Goal: Task Accomplishment & Management: Use online tool/utility

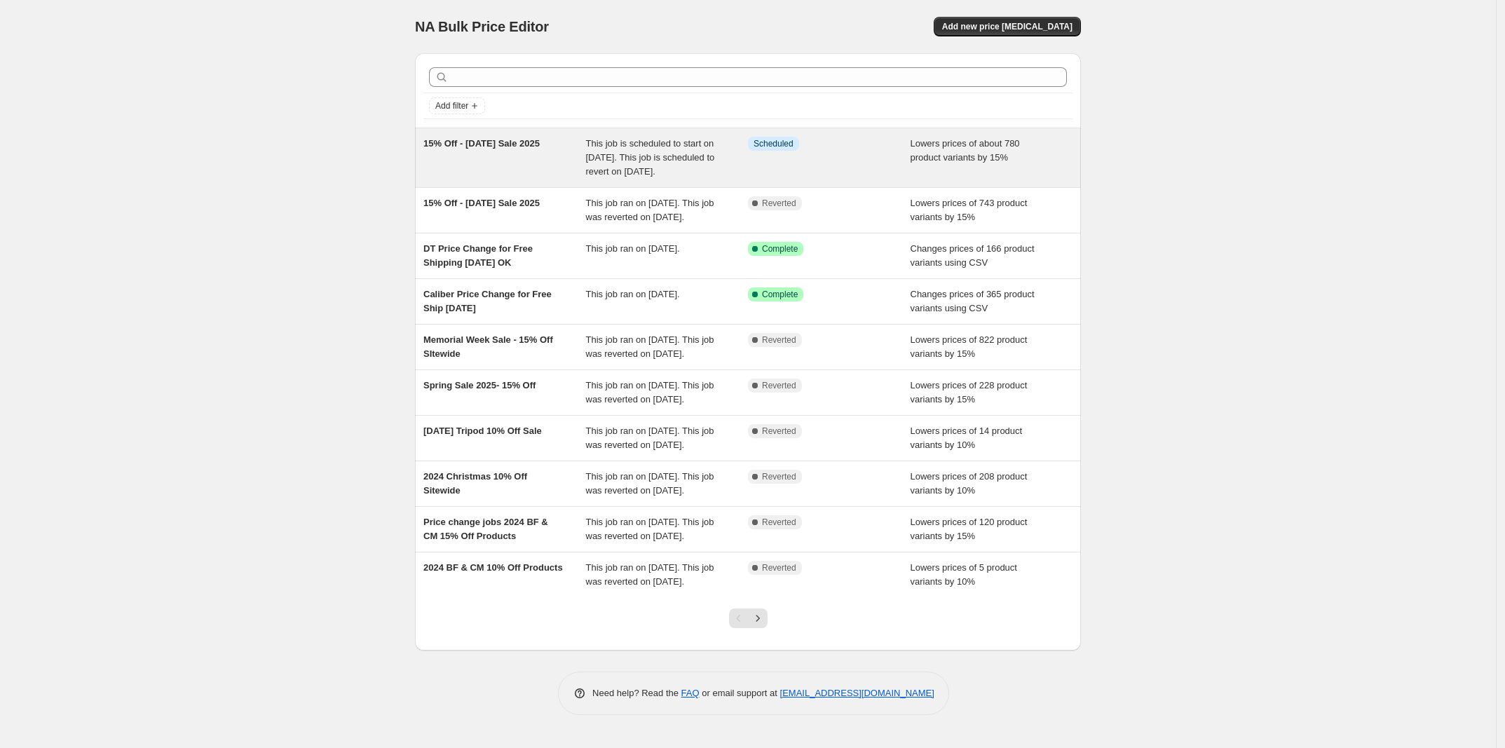
click at [705, 172] on span "This job is scheduled to start on August 27, 2025. This job is scheduled to rev…" at bounding box center [650, 157] width 129 height 39
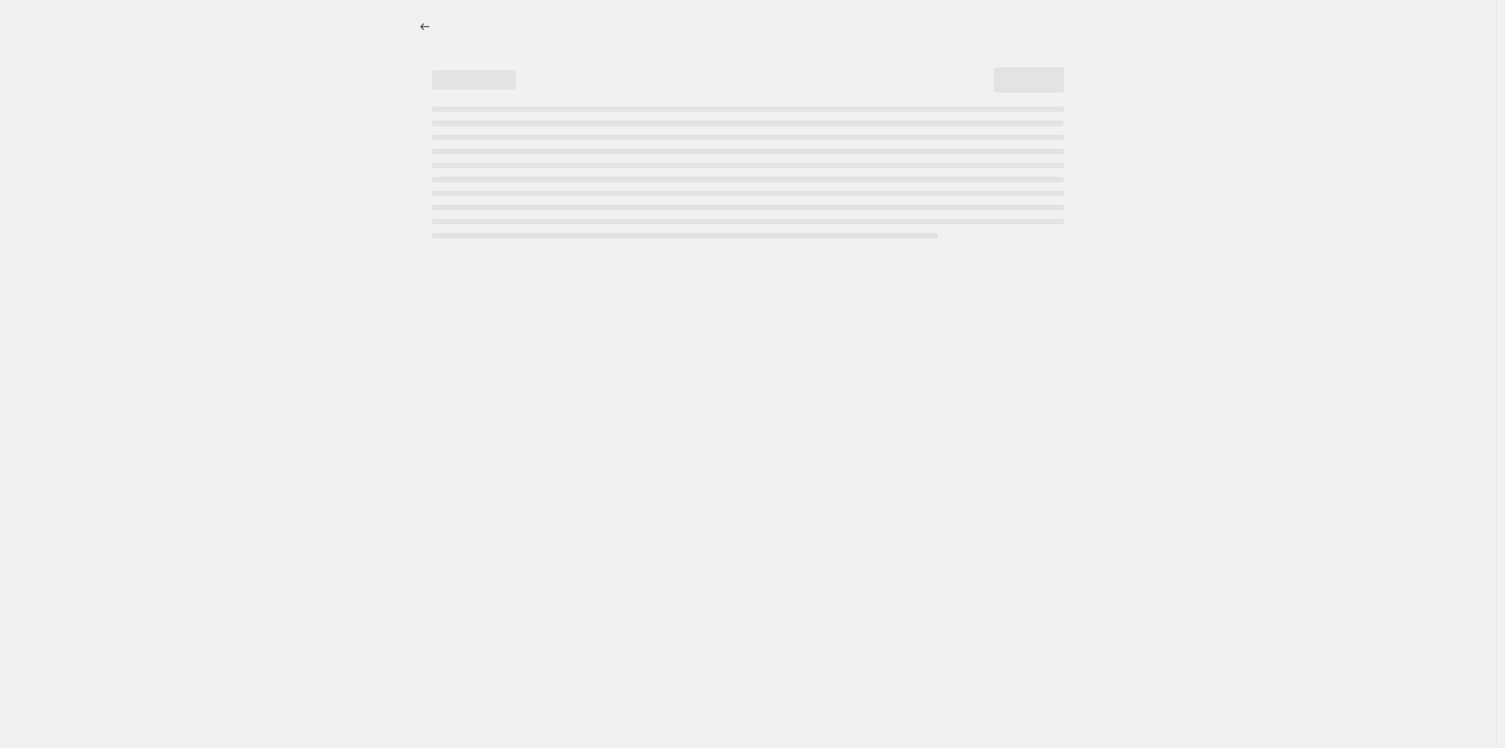
select select "percentage"
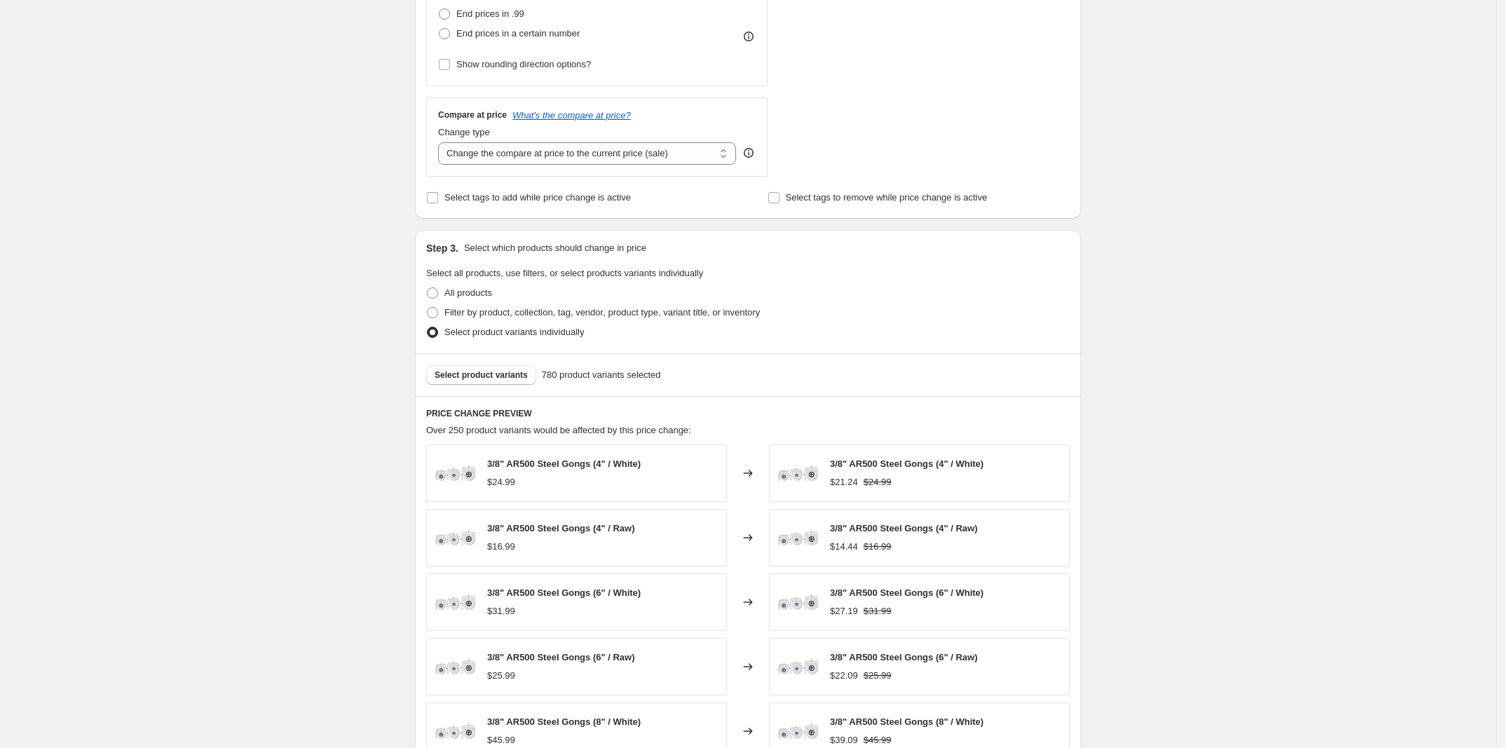
scroll to position [433, 0]
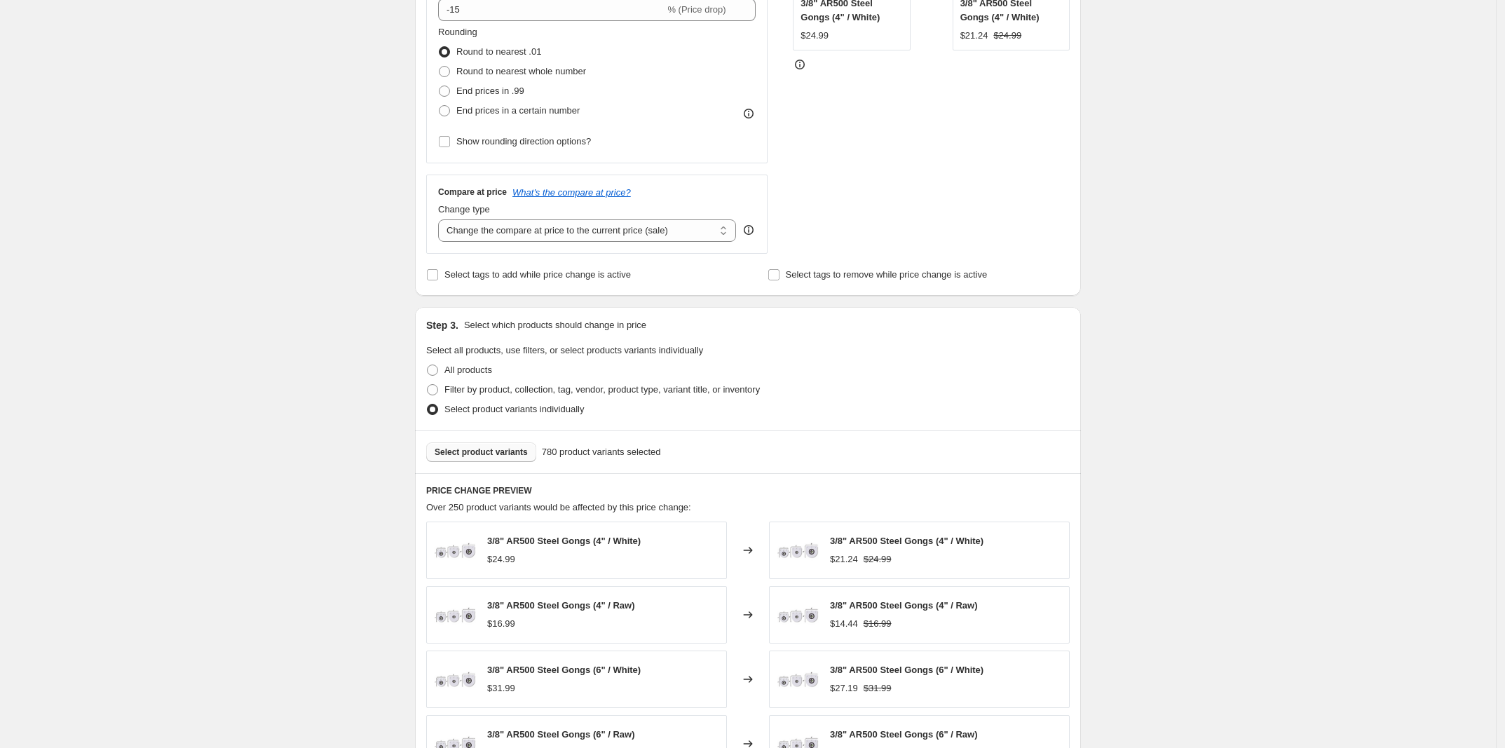
click at [499, 449] on span "Select product variants" at bounding box center [481, 452] width 93 height 11
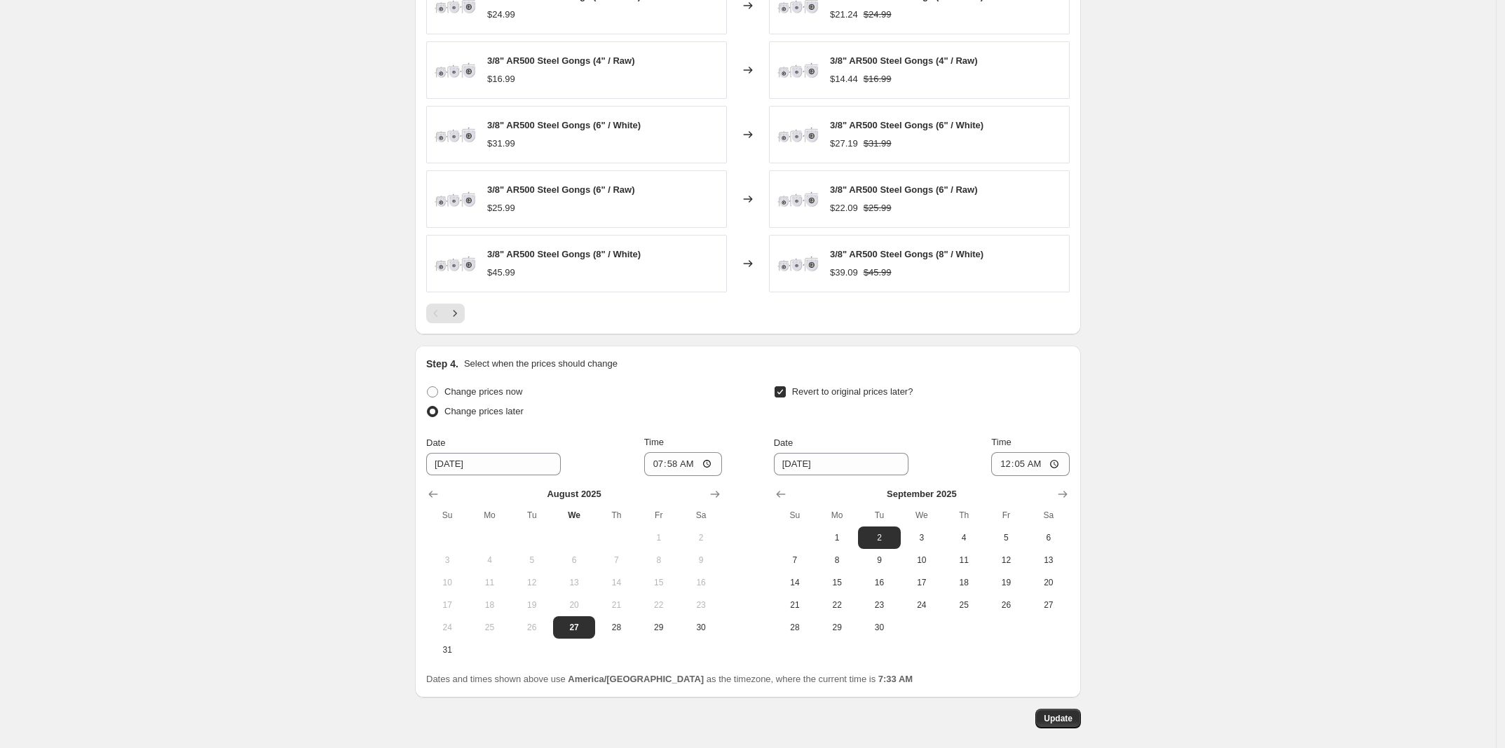
scroll to position [1047, 0]
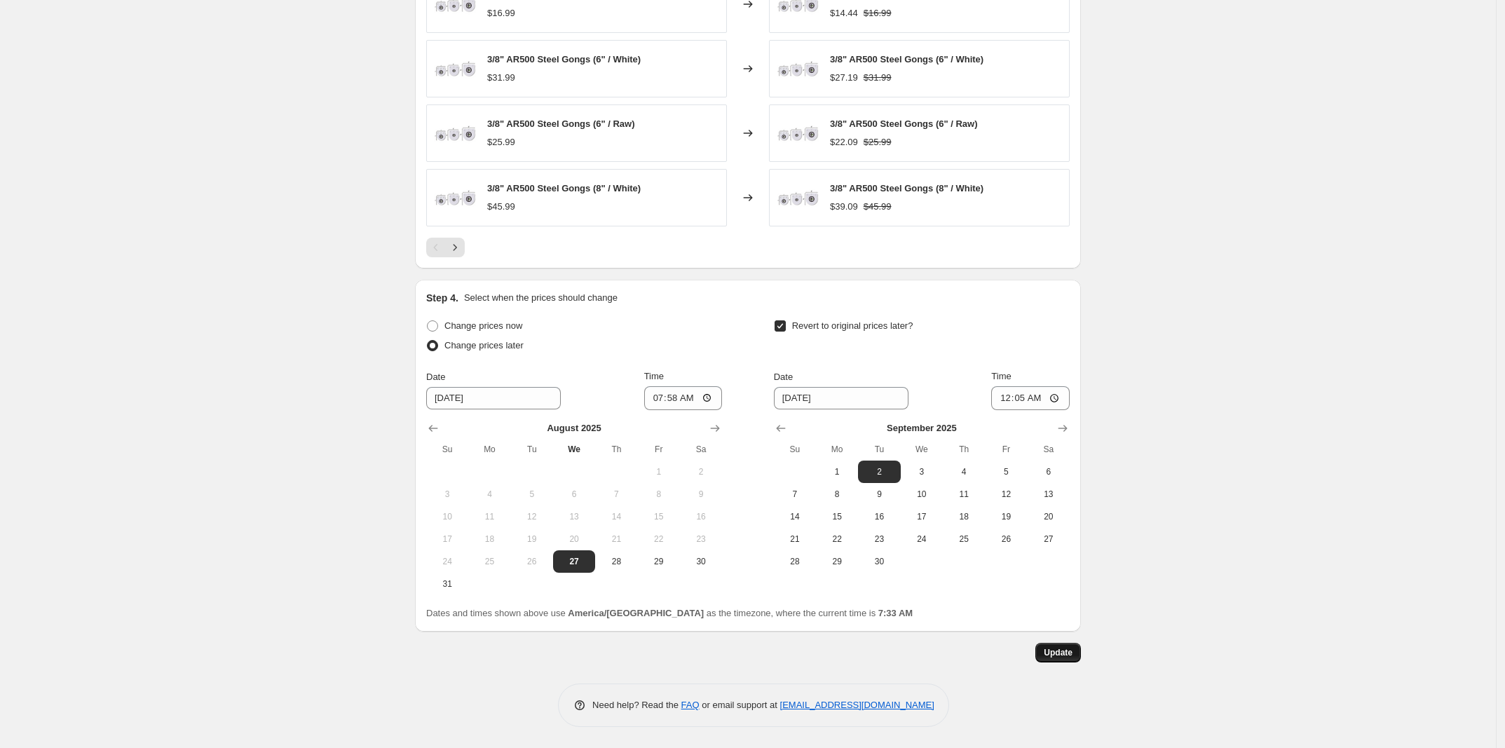
click at [1064, 647] on span "Update" at bounding box center [1058, 652] width 29 height 11
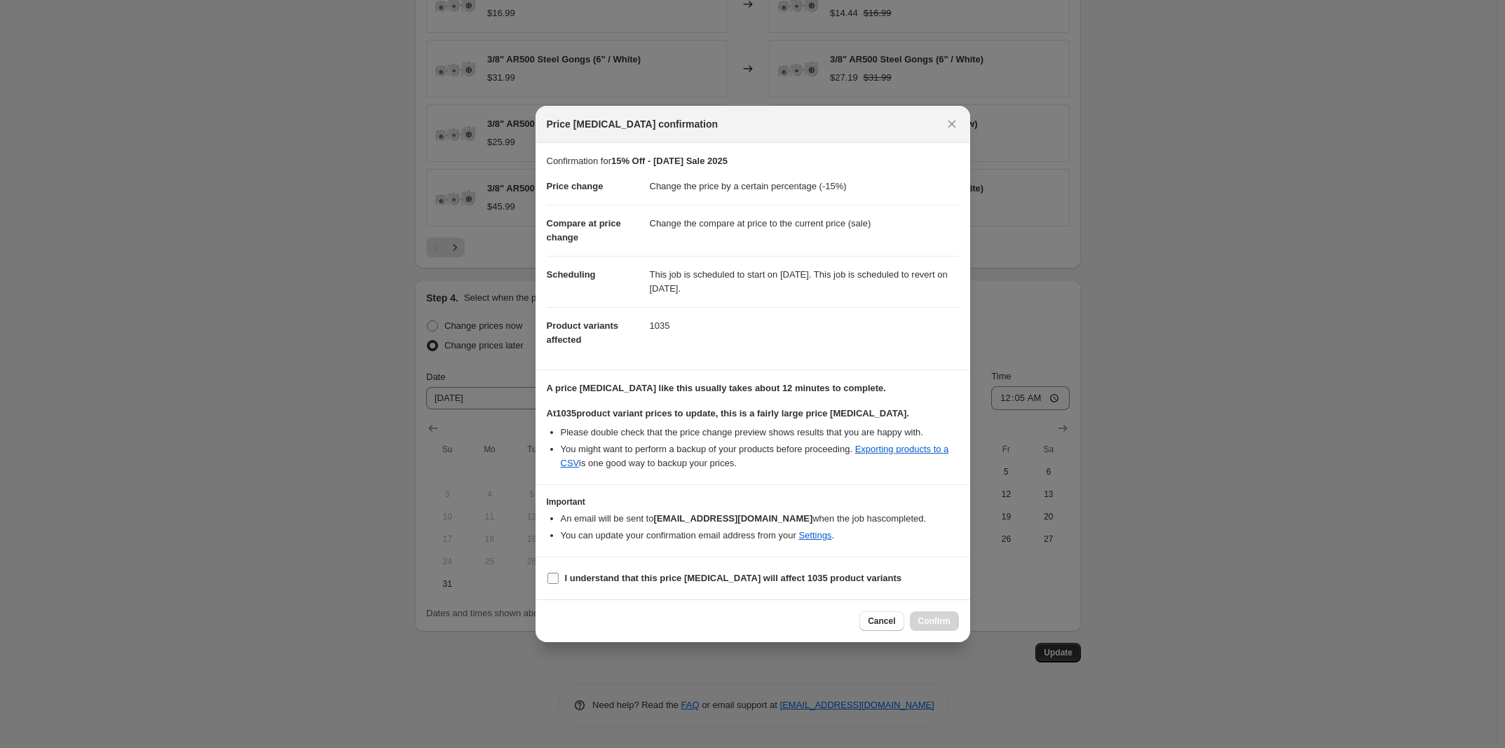
click at [565, 577] on b "I understand that this price change job will affect 1035 product variants" at bounding box center [733, 578] width 337 height 11
click at [559, 577] on input "I understand that this price change job will affect 1035 product variants" at bounding box center [553, 578] width 11 height 11
checkbox input "true"
click at [943, 620] on span "Confirm" at bounding box center [934, 621] width 32 height 11
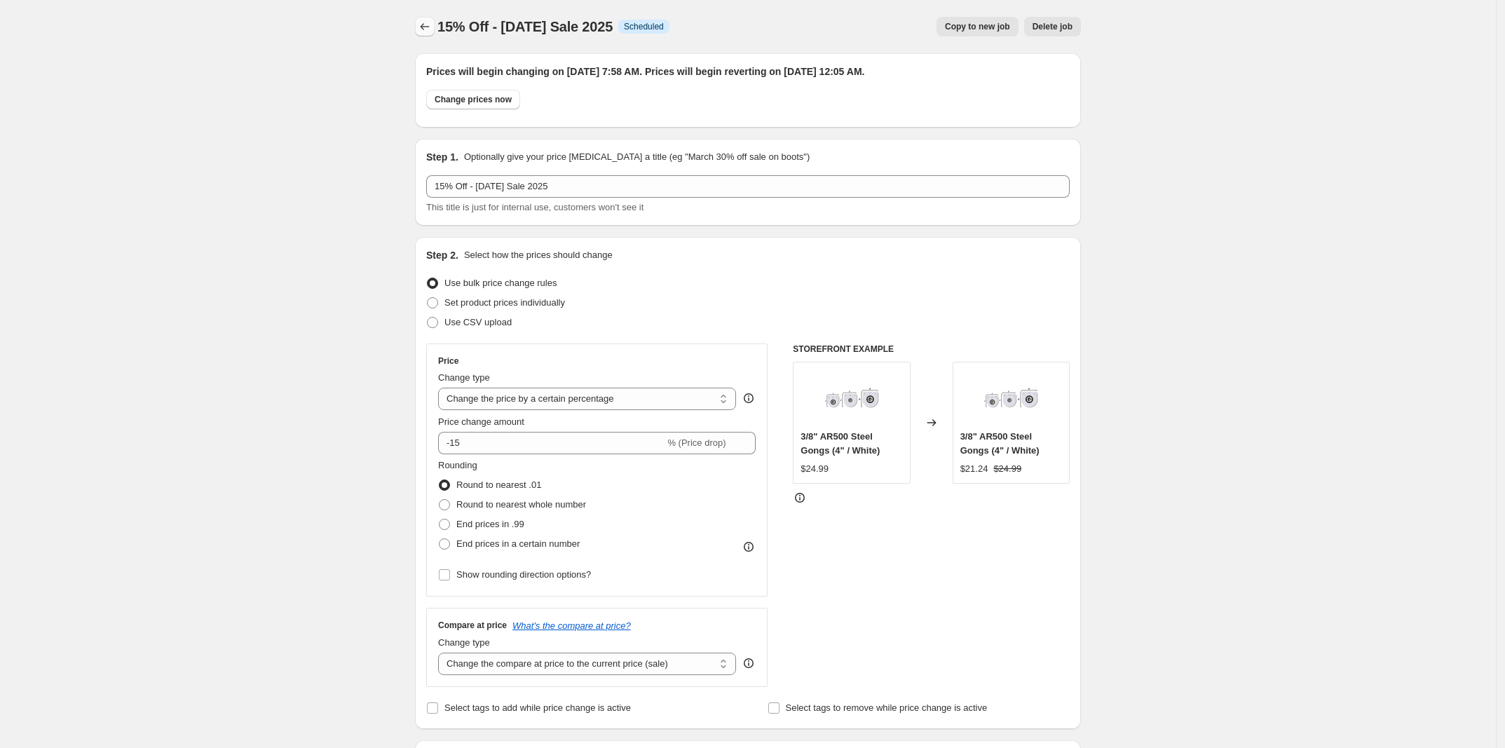
click at [432, 25] on icon "Price change jobs" at bounding box center [425, 27] width 14 height 14
